Goal: Navigation & Orientation: Find specific page/section

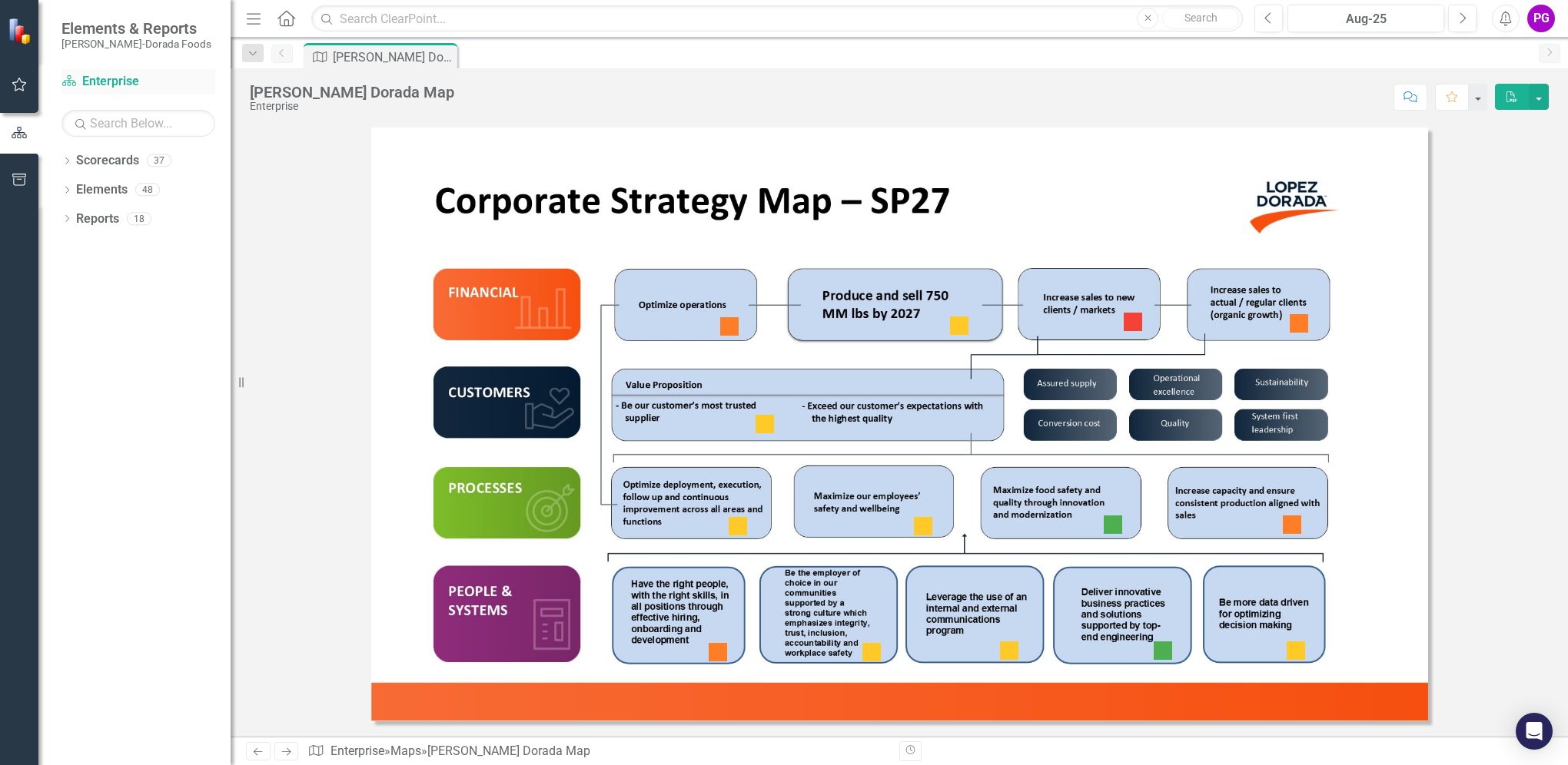
click at [102, 80] on link "Scorecard Enterprise" at bounding box center [138, 81] width 154 height 18
click at [97, 80] on link "Scorecard Enterprise" at bounding box center [138, 81] width 154 height 18
